Goal: Task Accomplishment & Management: Use online tool/utility

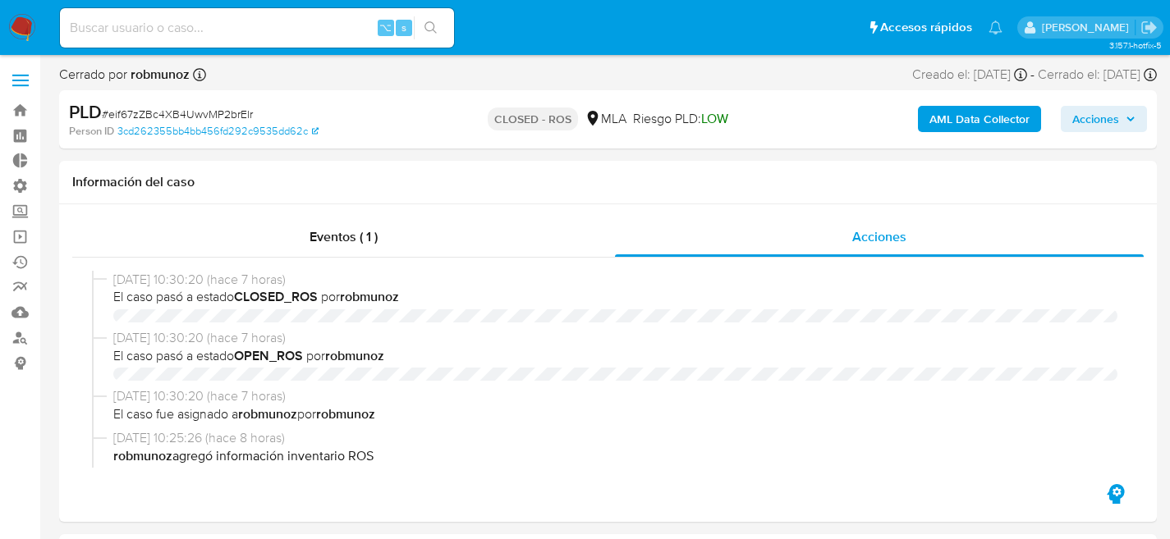
select select "10"
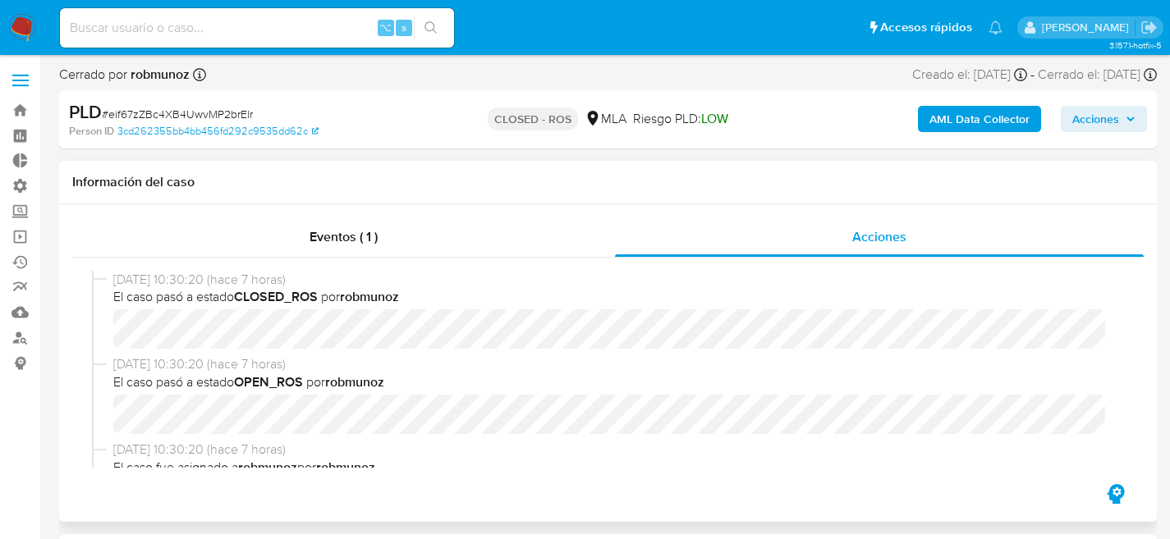
click at [518, 210] on div "Eventos ( 1 ) Acciones 29/08/2025 10:30:20 (hace 7 horas) El caso pasó a estado…" at bounding box center [607, 363] width 1097 height 318
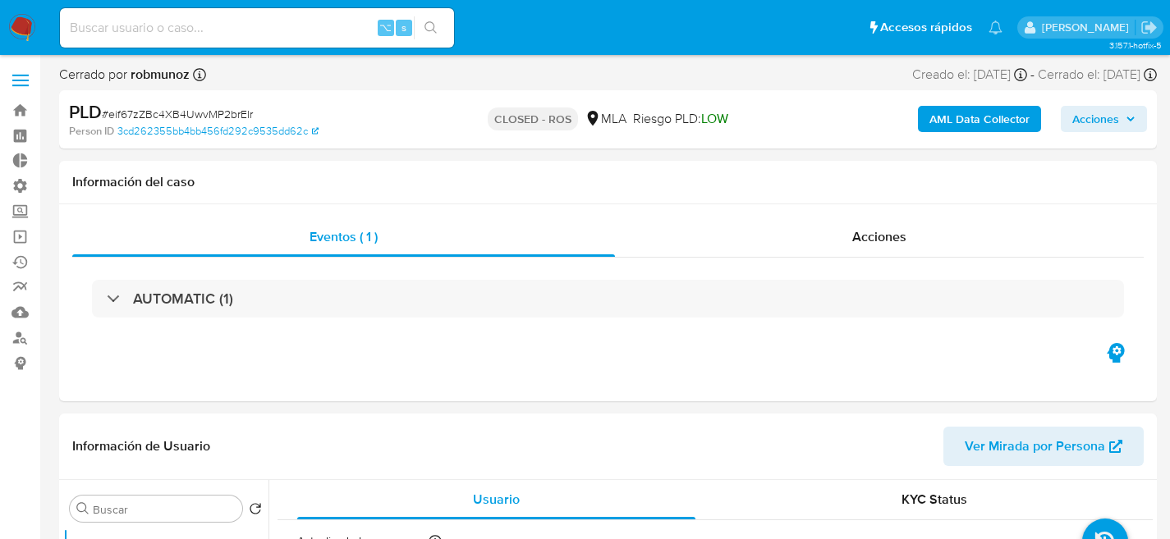
select select "10"
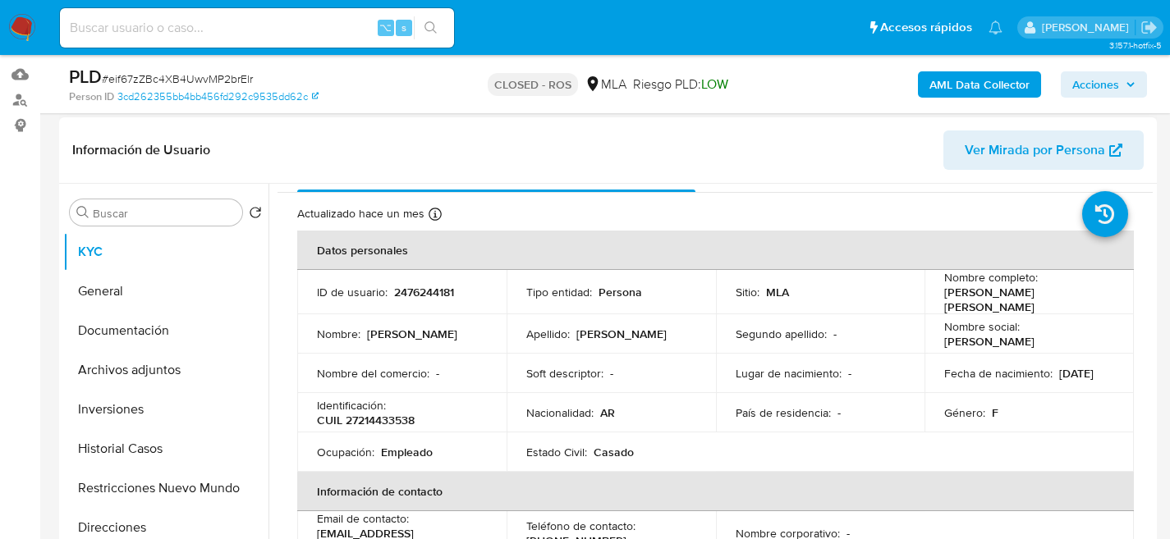
scroll to position [241, 0]
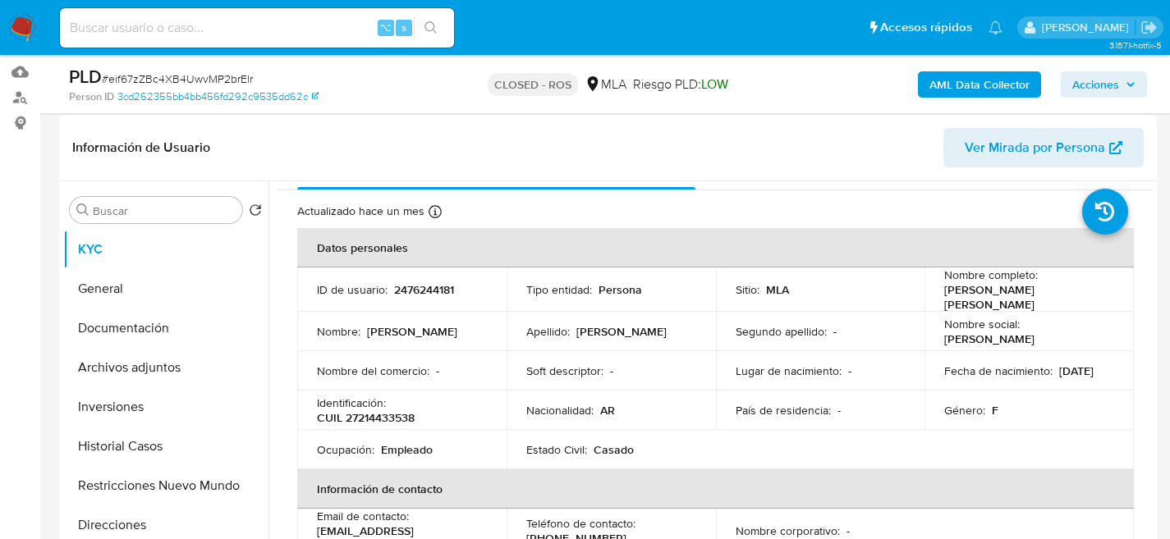
click at [16, 27] on img at bounding box center [22, 28] width 28 height 28
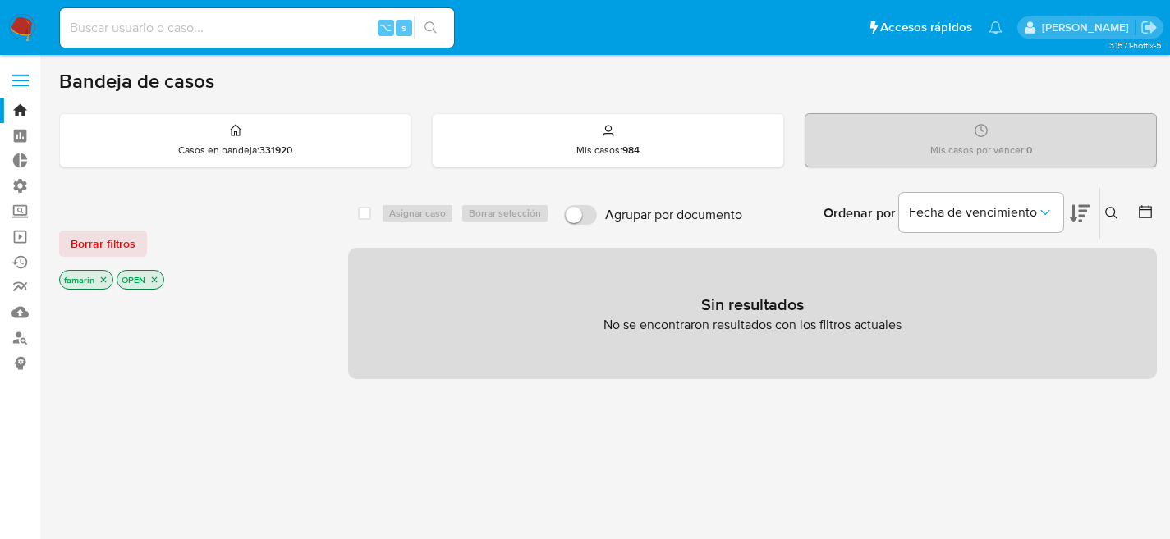
click at [827, 360] on div "Sin resultados No se encontraron resultados con los filtros actuales" at bounding box center [752, 313] width 809 height 131
